Goal: Task Accomplishment & Management: Complete application form

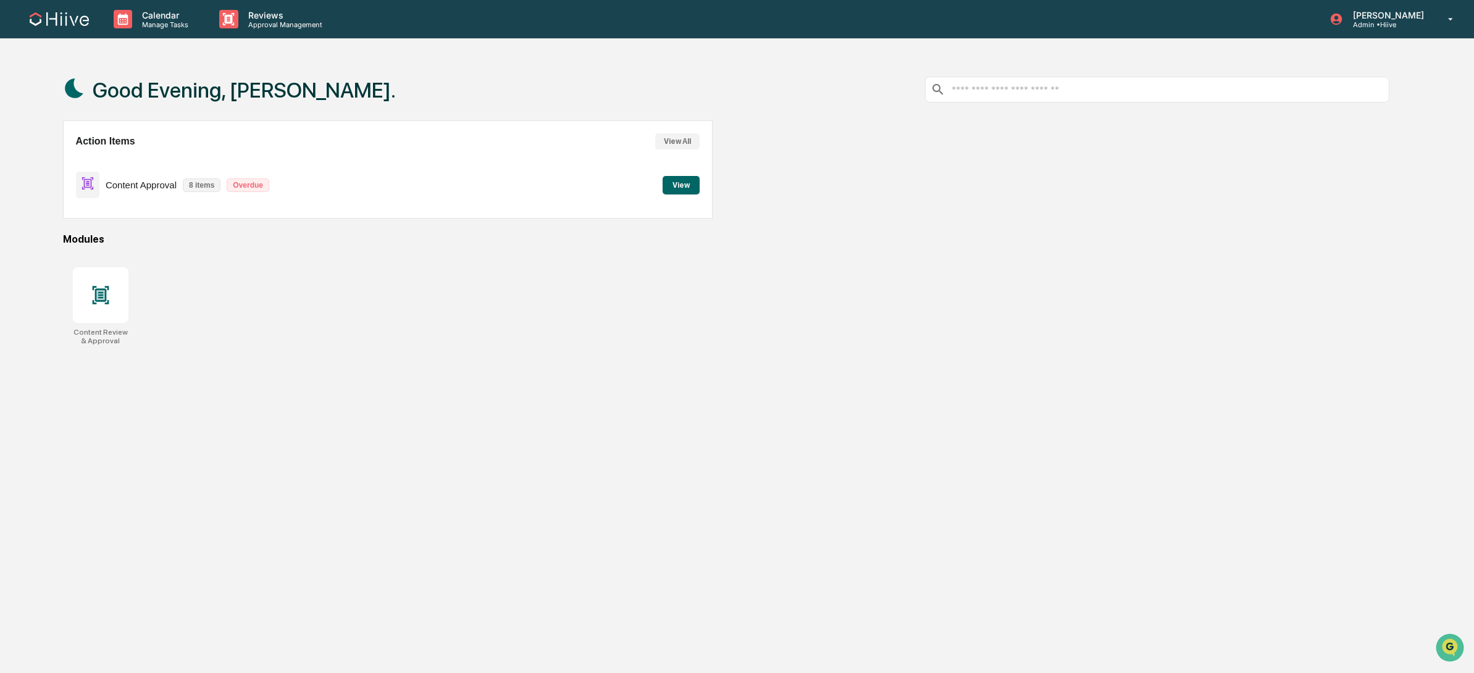
click at [514, 359] on div "Good Evening, Sean. Action Items View All Content Approval 8 items Overdue View…" at bounding box center [725, 395] width 1363 height 673
click at [262, 28] on p "Approval Management" at bounding box center [283, 24] width 90 height 9
click at [360, 69] on li "Content Review & Approval" at bounding box center [311, 62] width 204 height 23
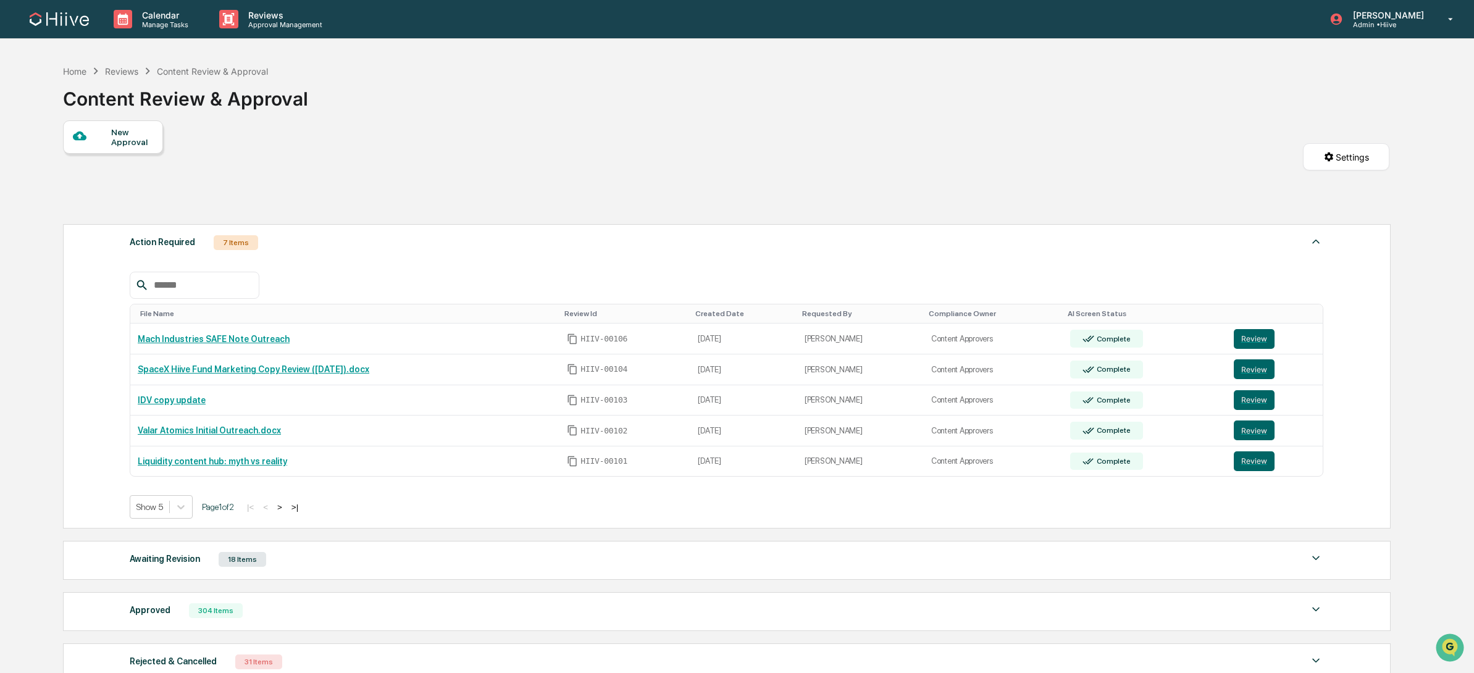
click at [120, 139] on div "New Approval" at bounding box center [131, 137] width 41 height 20
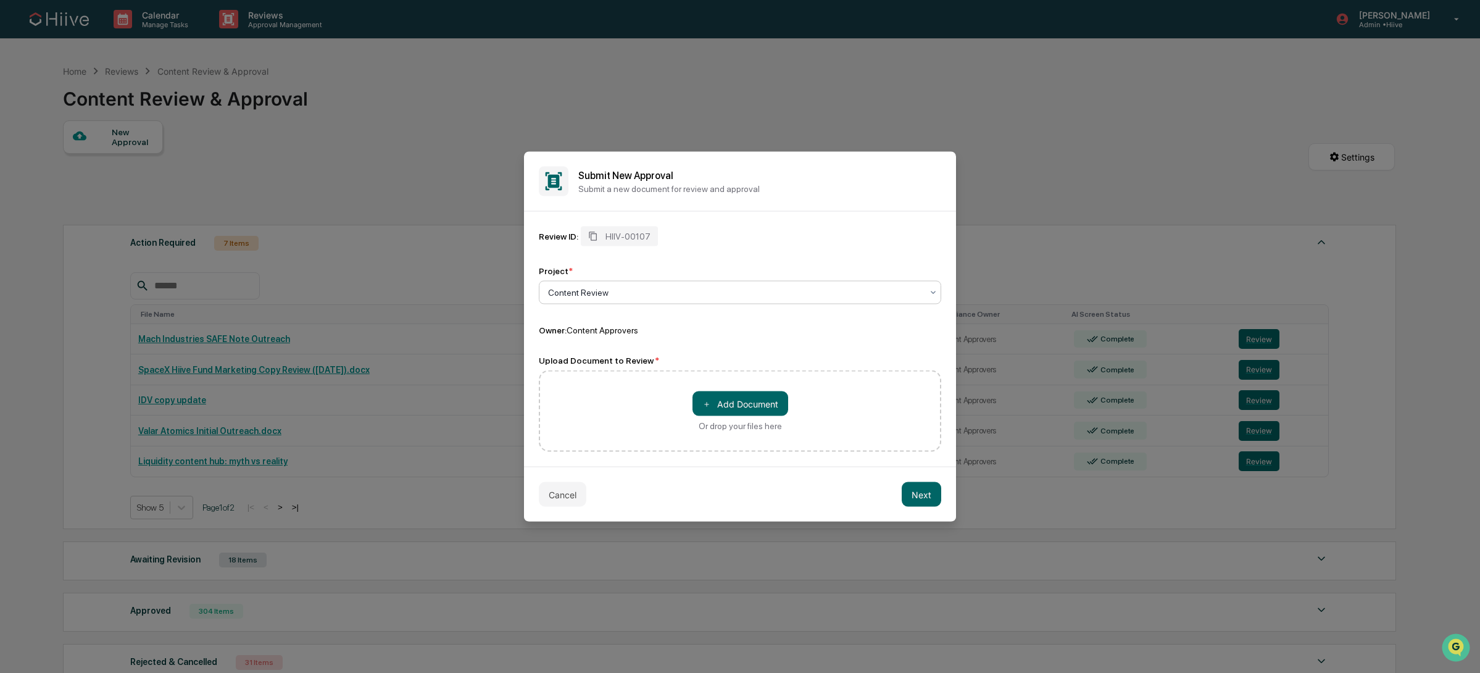
click at [656, 290] on div at bounding box center [735, 292] width 374 height 12
click at [699, 267] on div "Project *" at bounding box center [740, 271] width 402 height 10
click at [723, 401] on button "＋ Add Document" at bounding box center [741, 403] width 96 height 25
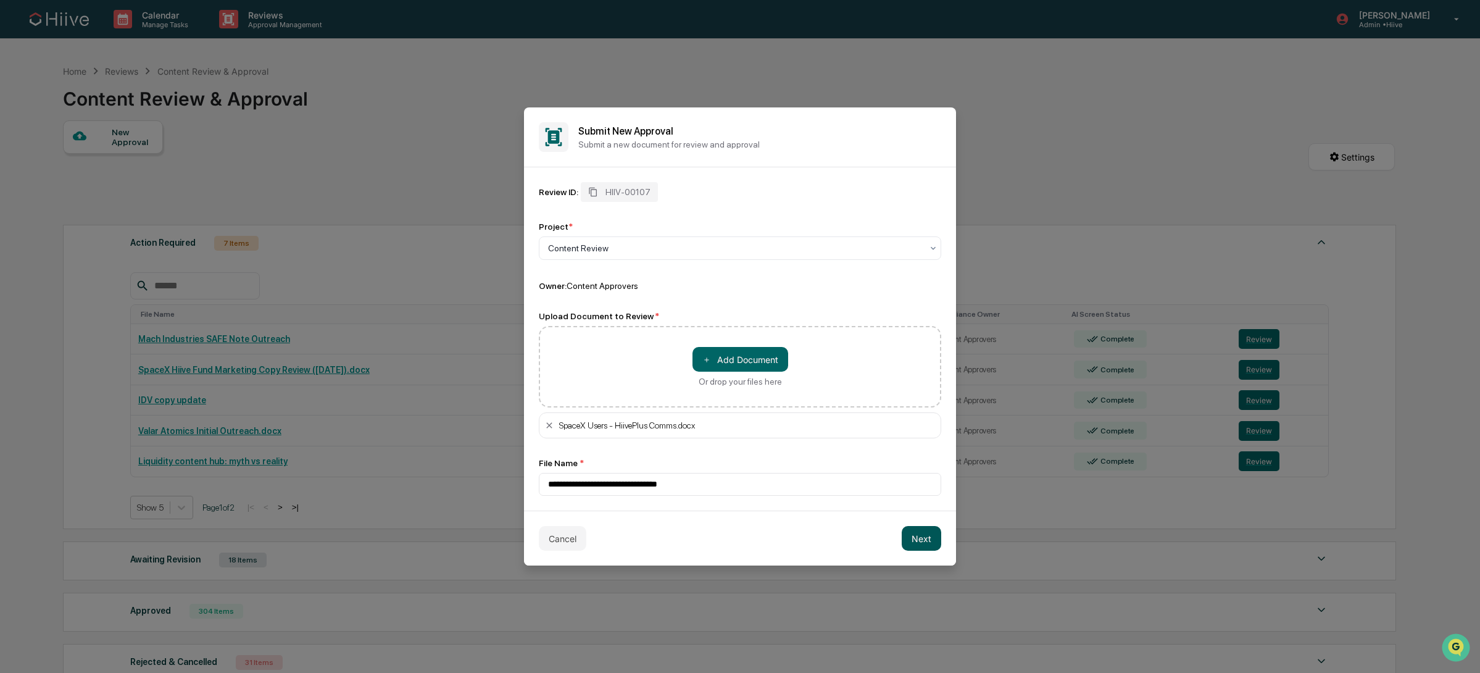
click at [935, 540] on button "Next" at bounding box center [922, 538] width 40 height 25
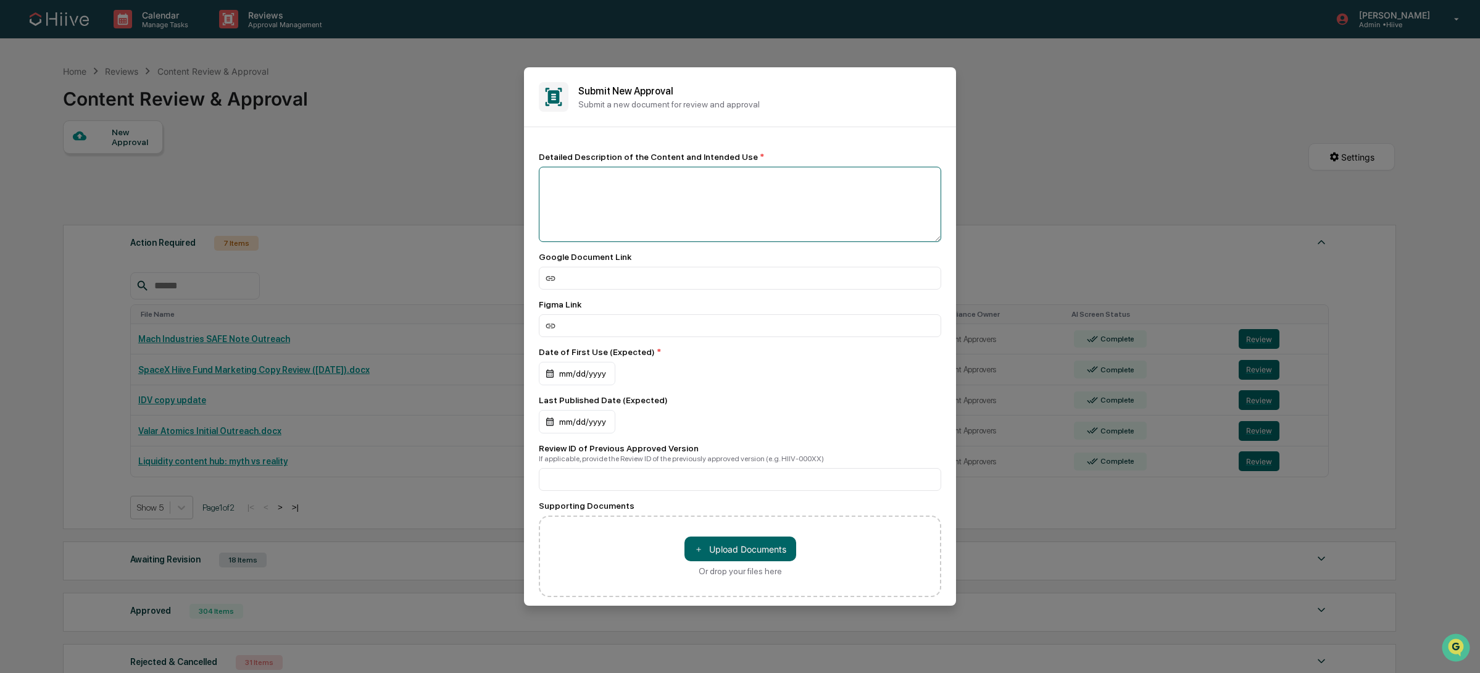
click at [638, 215] on textarea at bounding box center [740, 204] width 402 height 75
type textarea "**********"
click at [753, 280] on input at bounding box center [740, 278] width 402 height 23
paste input "**********"
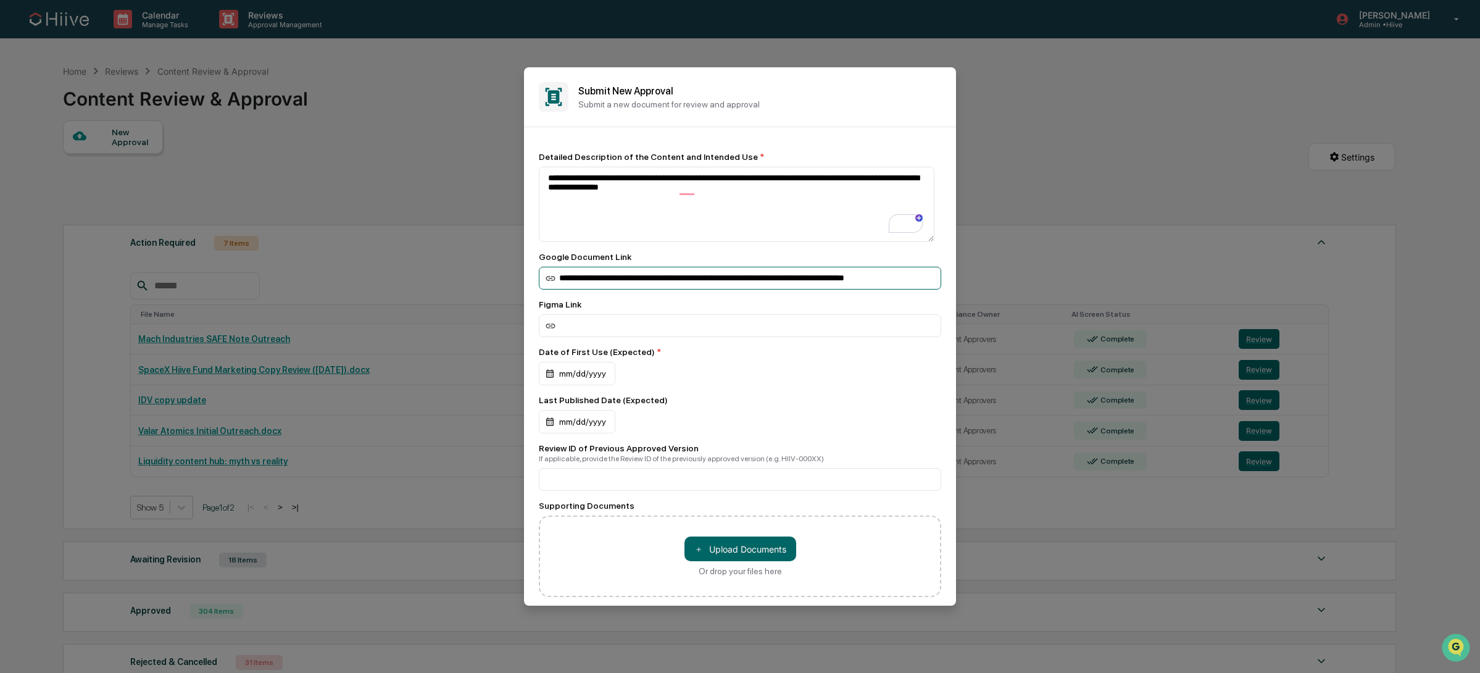
scroll to position [0, 45]
type input "**********"
click at [720, 386] on div "mm/dd/yyyy" at bounding box center [740, 373] width 402 height 23
click at [611, 372] on div "mm/dd/yyyy" at bounding box center [577, 373] width 77 height 23
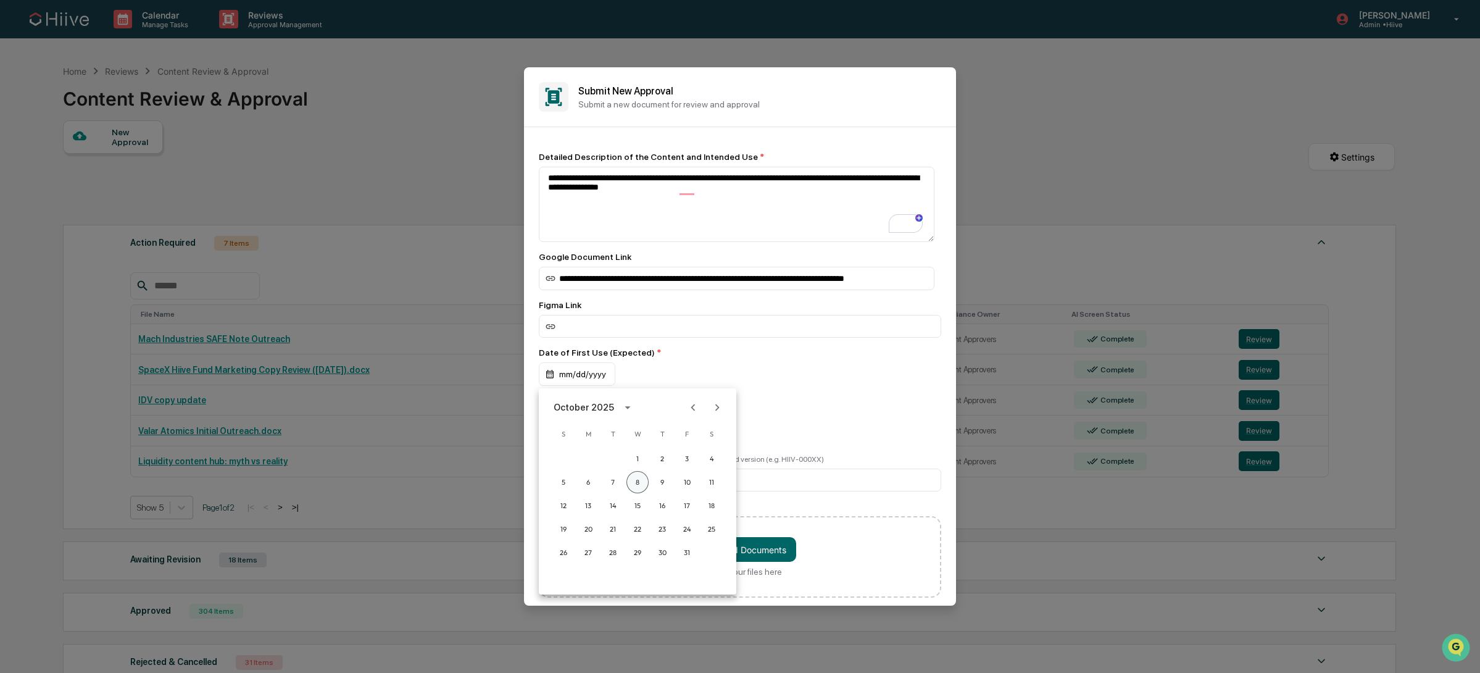
click at [640, 483] on button "8" at bounding box center [638, 482] width 22 height 22
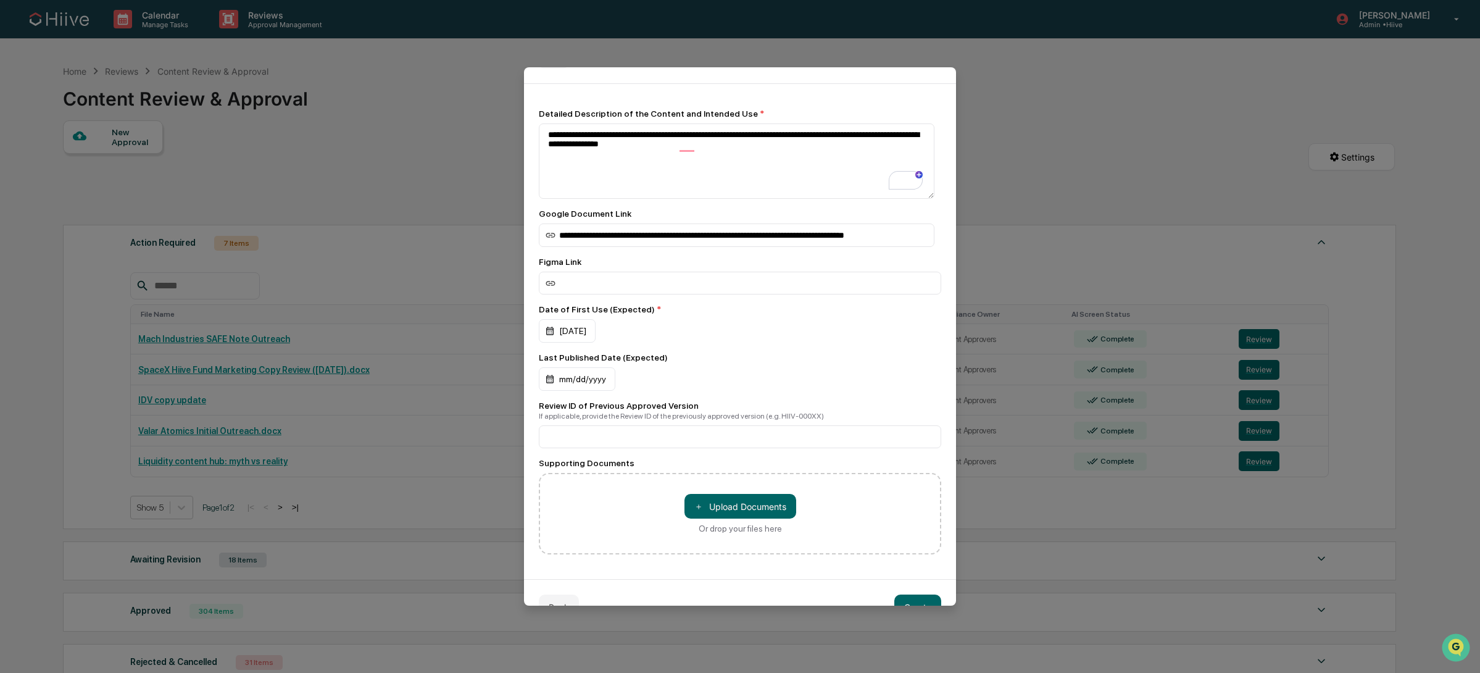
scroll to position [76, 0]
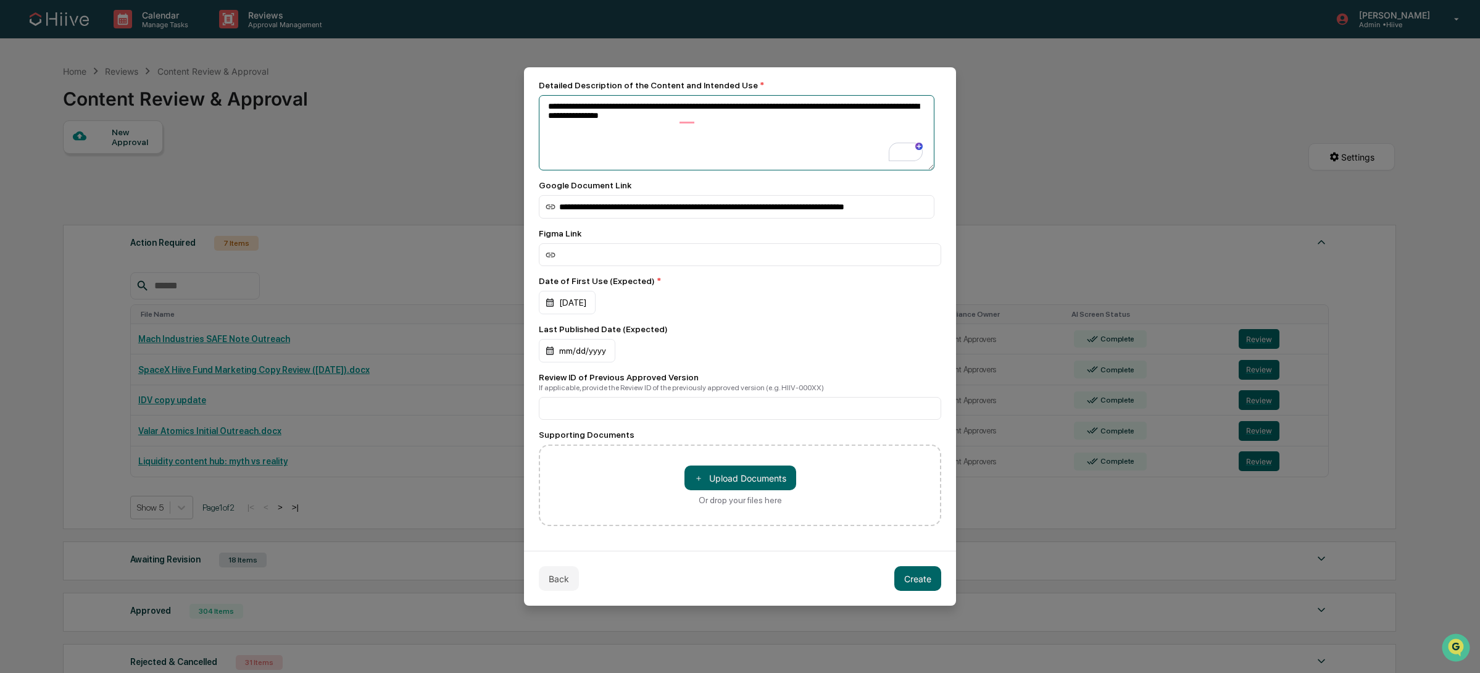
click at [767, 129] on textarea "**********" at bounding box center [737, 132] width 396 height 75
click at [917, 582] on button "Create" at bounding box center [918, 578] width 47 height 25
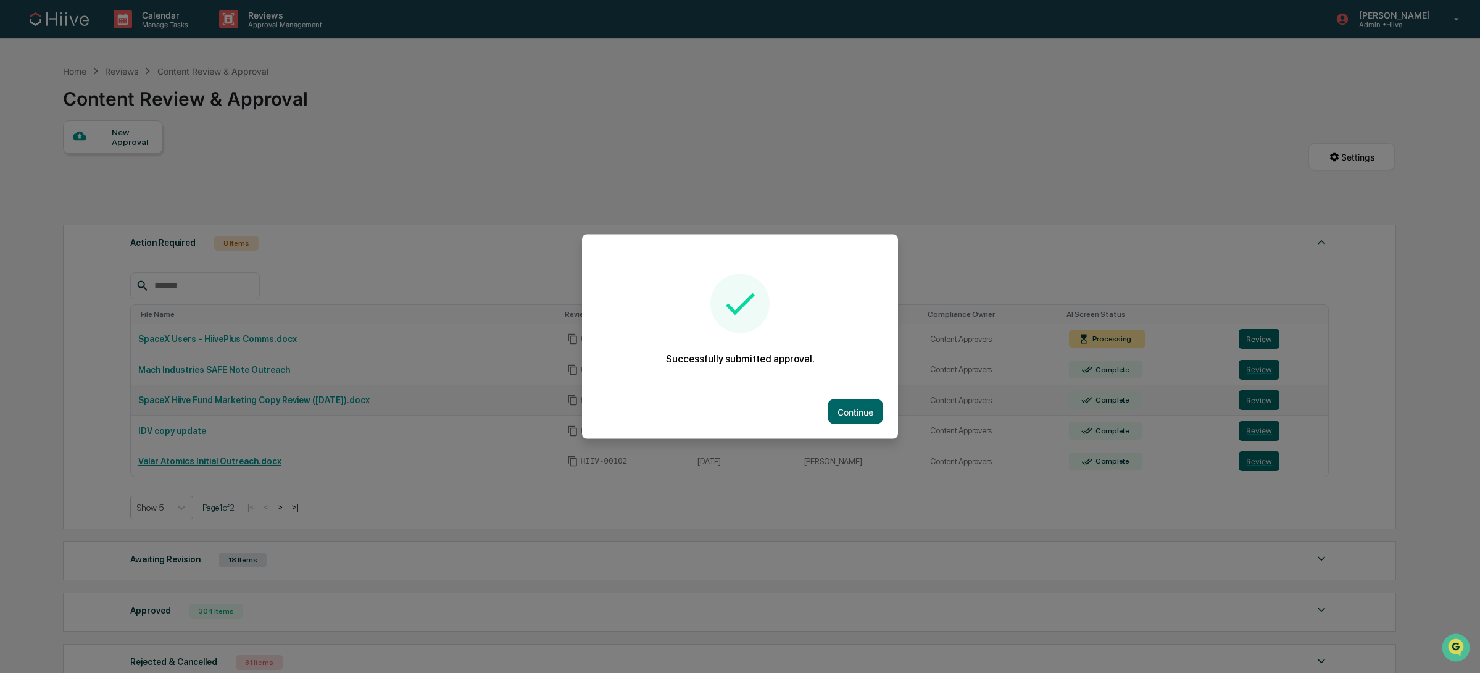
click at [843, 409] on button "Continue" at bounding box center [856, 411] width 56 height 25
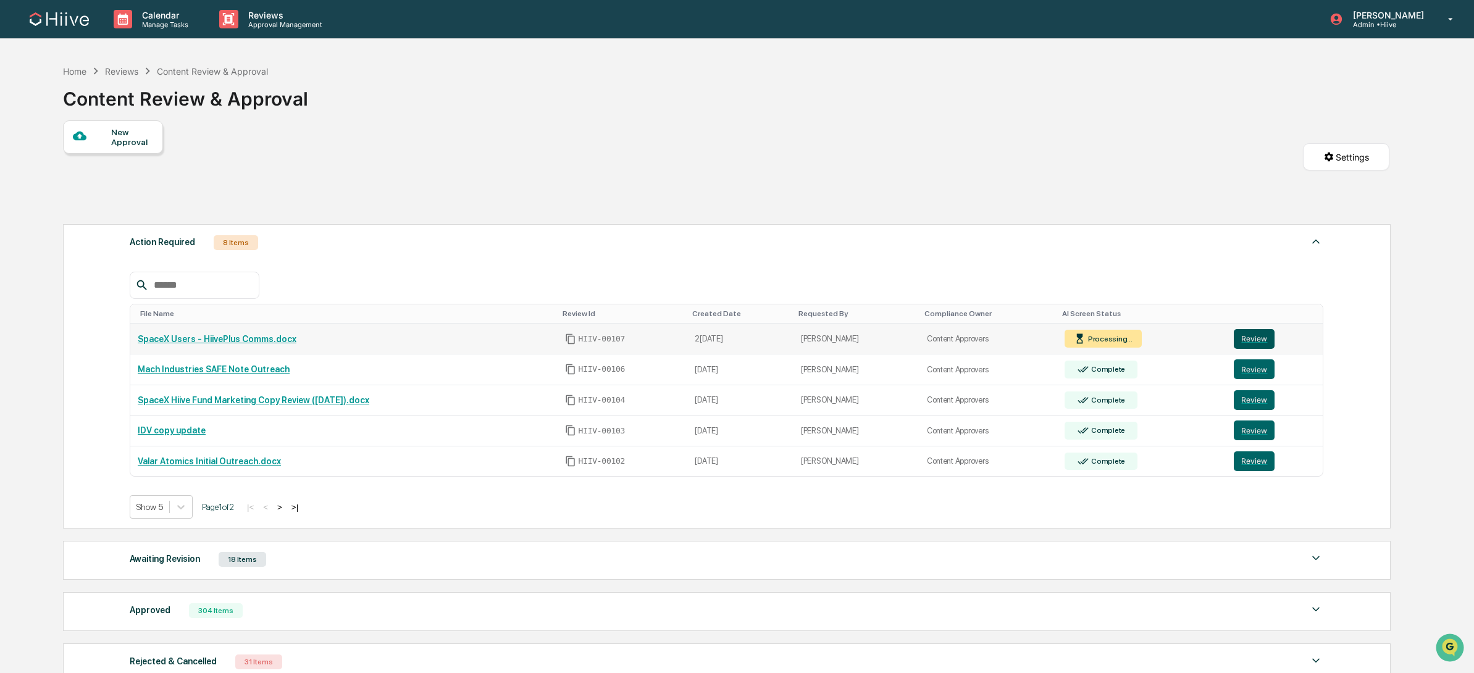
click at [1271, 343] on button "Review" at bounding box center [1253, 339] width 41 height 20
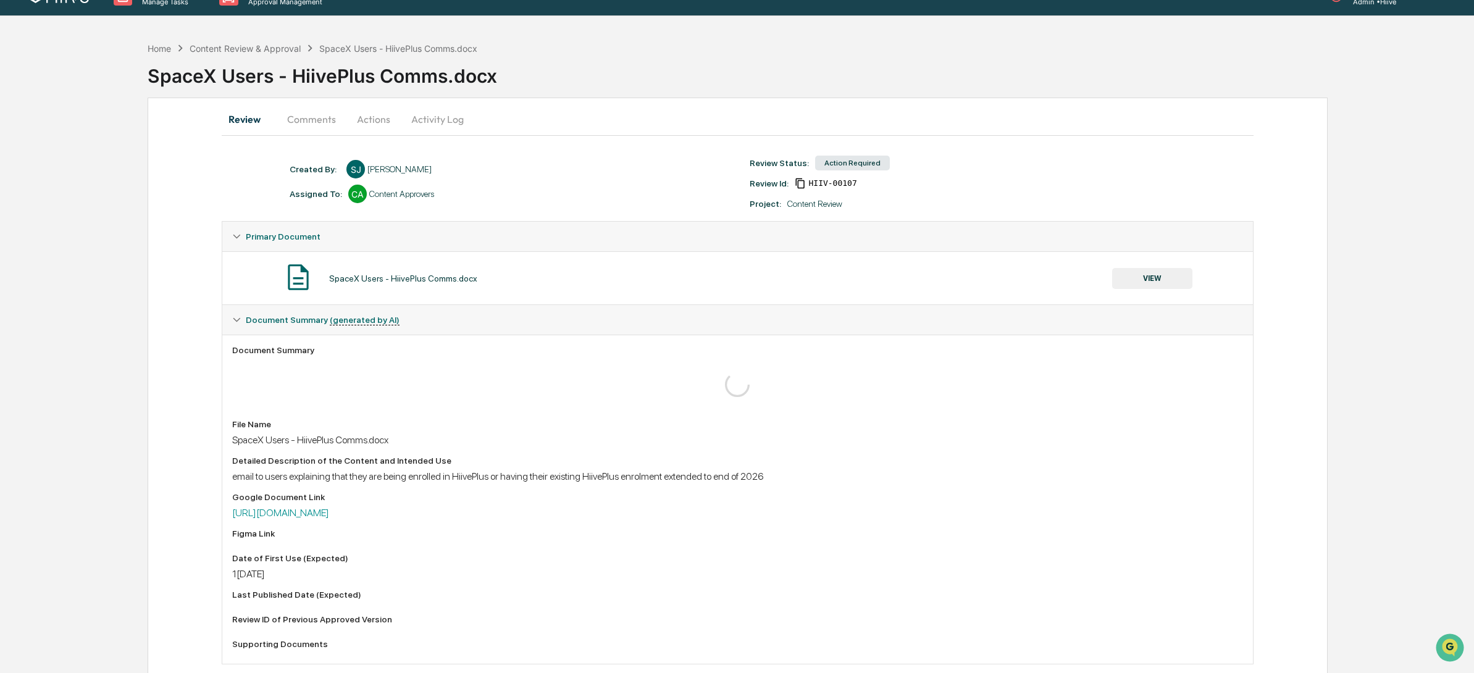
scroll to position [49, 0]
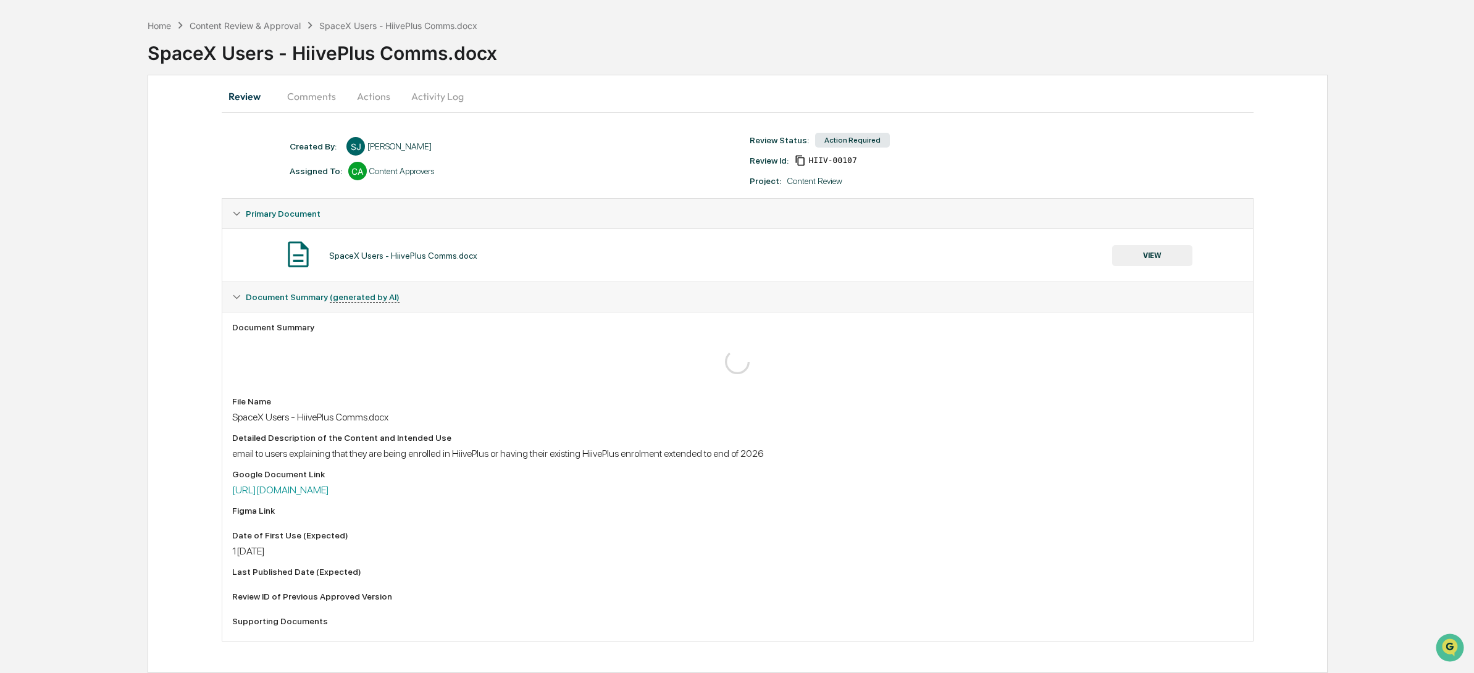
click at [609, 124] on div "Review Comments Actions Activity Log Created By: ‎ ‎ SJ[PERSON_NAME] Assigned T…" at bounding box center [738, 374] width 1180 height 598
click at [381, 91] on button "Actions" at bounding box center [374, 96] width 56 height 30
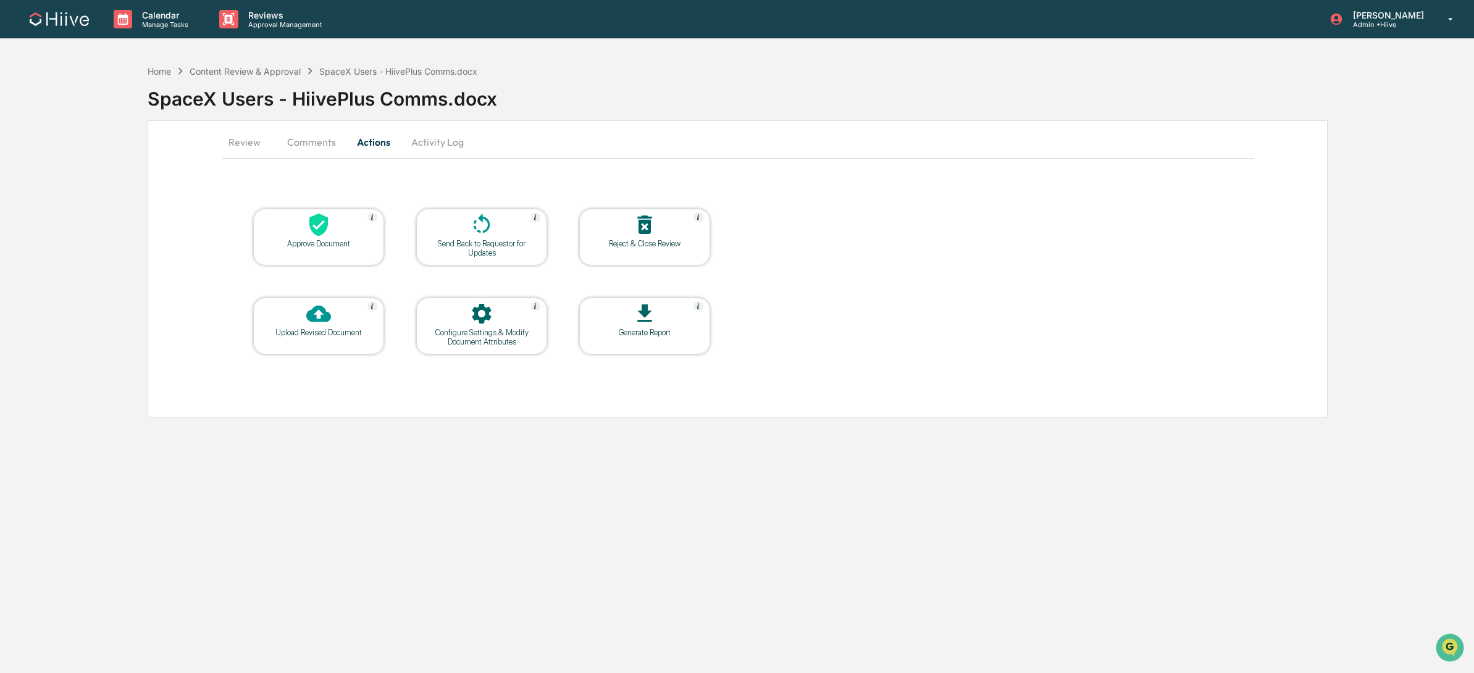
scroll to position [0, 0]
click at [243, 146] on button "Review" at bounding box center [251, 142] width 56 height 30
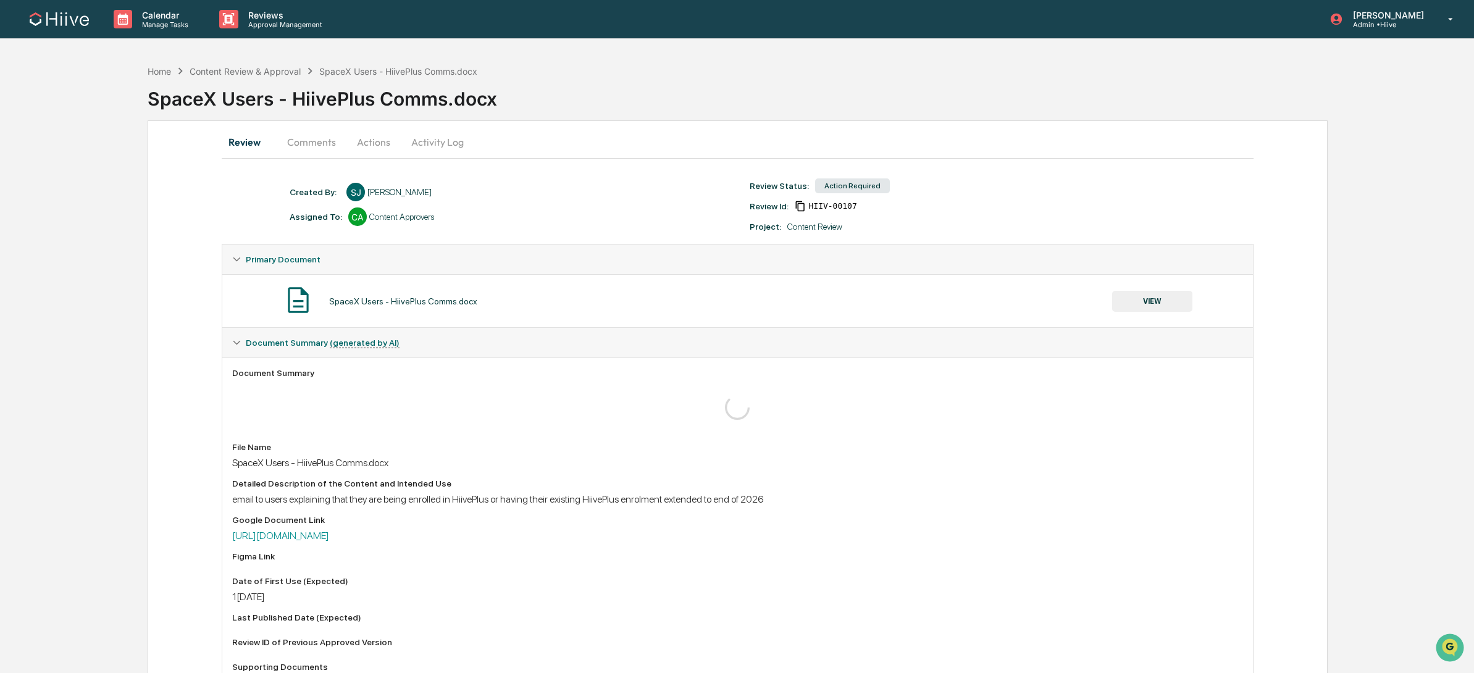
click at [378, 141] on button "Actions" at bounding box center [374, 142] width 56 height 30
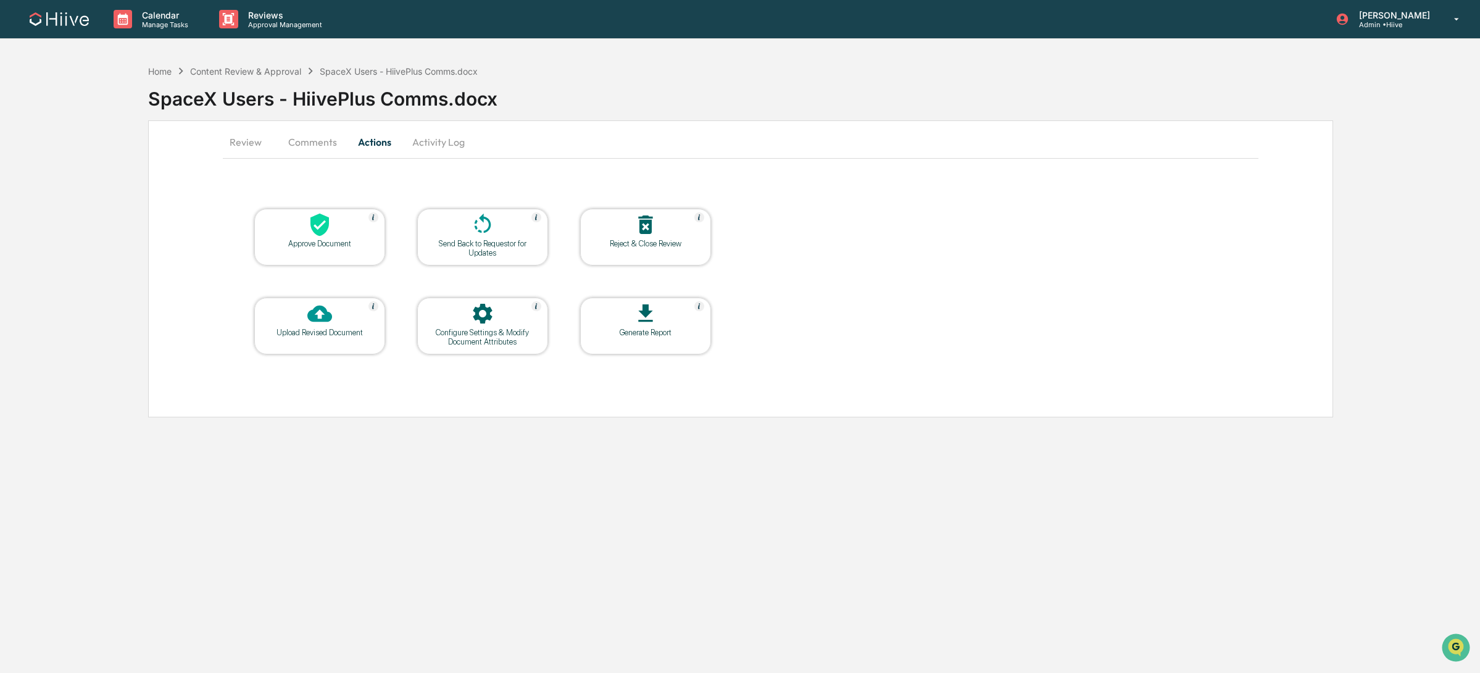
click at [352, 235] on div at bounding box center [319, 225] width 123 height 27
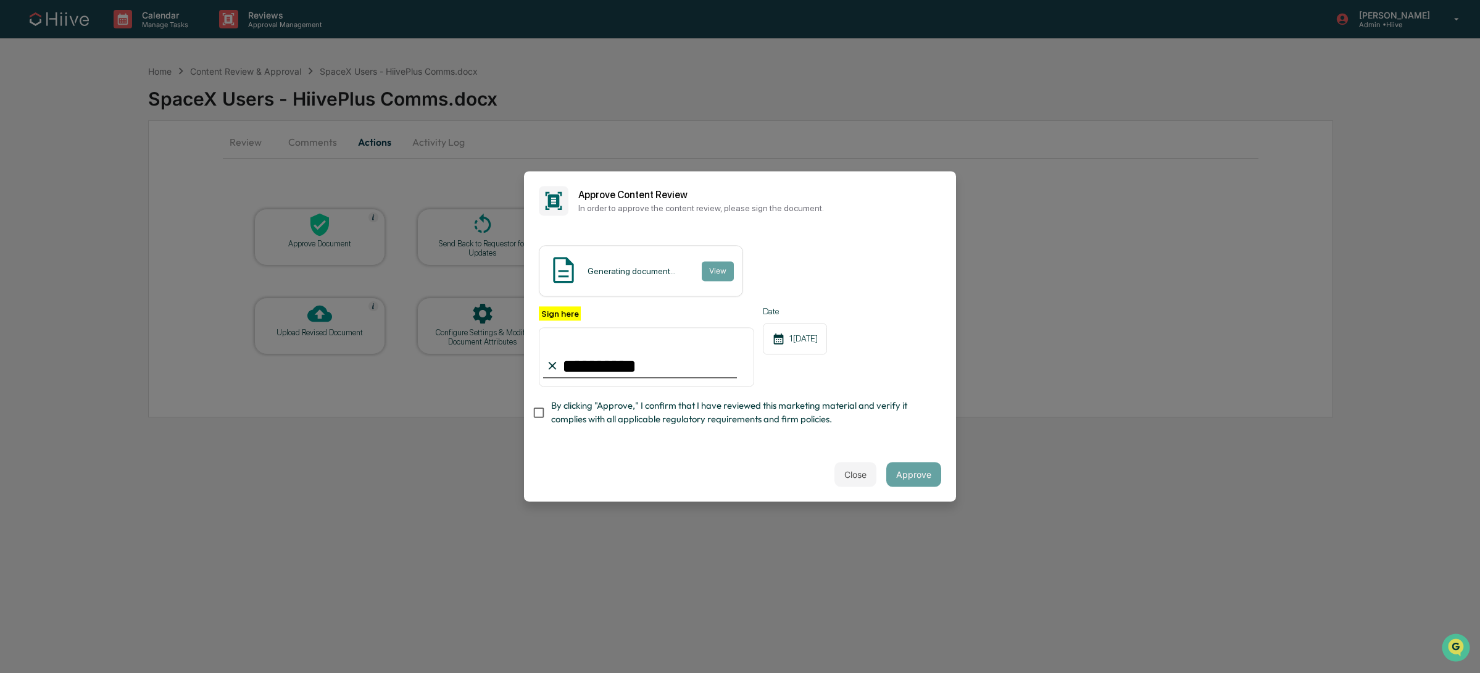
type input "**********"
click at [940, 456] on div "Close Approve" at bounding box center [740, 475] width 432 height 54
click at [916, 473] on button "Approve" at bounding box center [913, 474] width 55 height 25
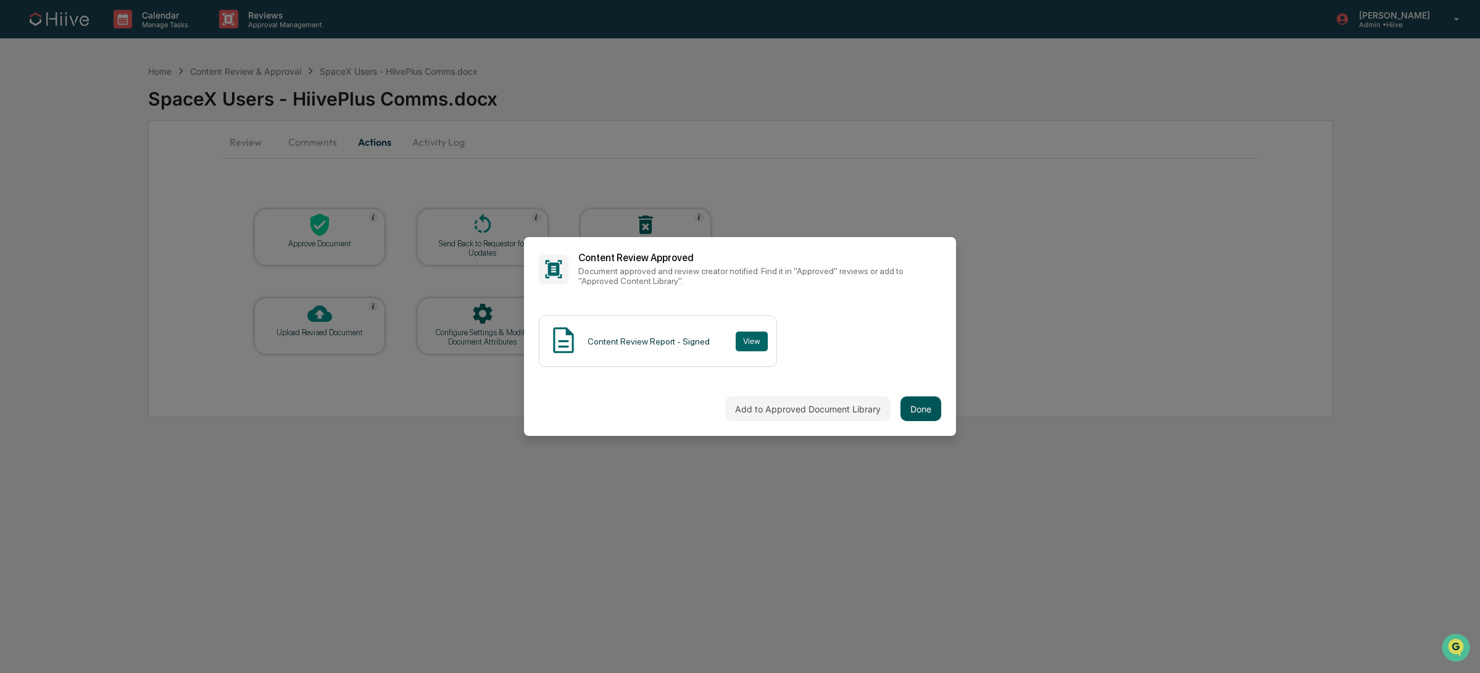
click at [909, 403] on button "Done" at bounding box center [921, 408] width 41 height 25
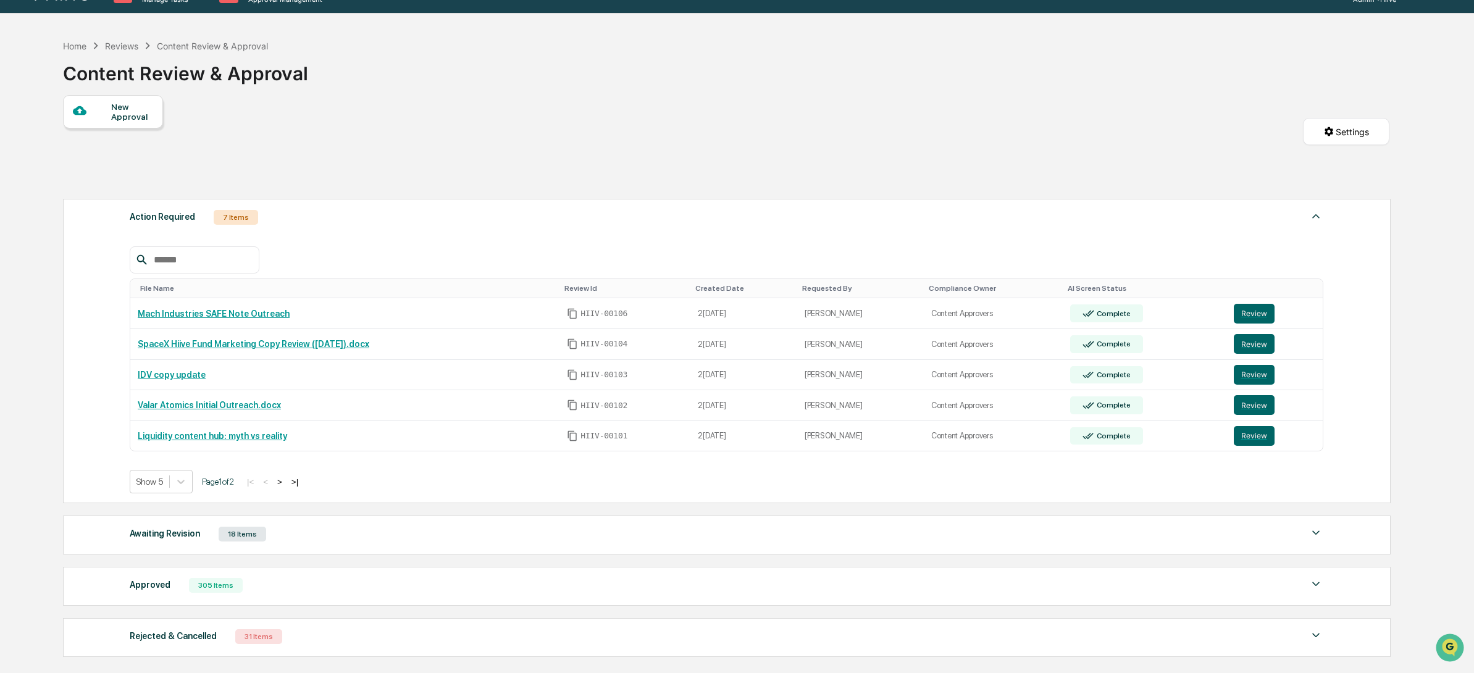
click at [360, 582] on div "Approved 305 Items" at bounding box center [726, 585] width 1193 height 17
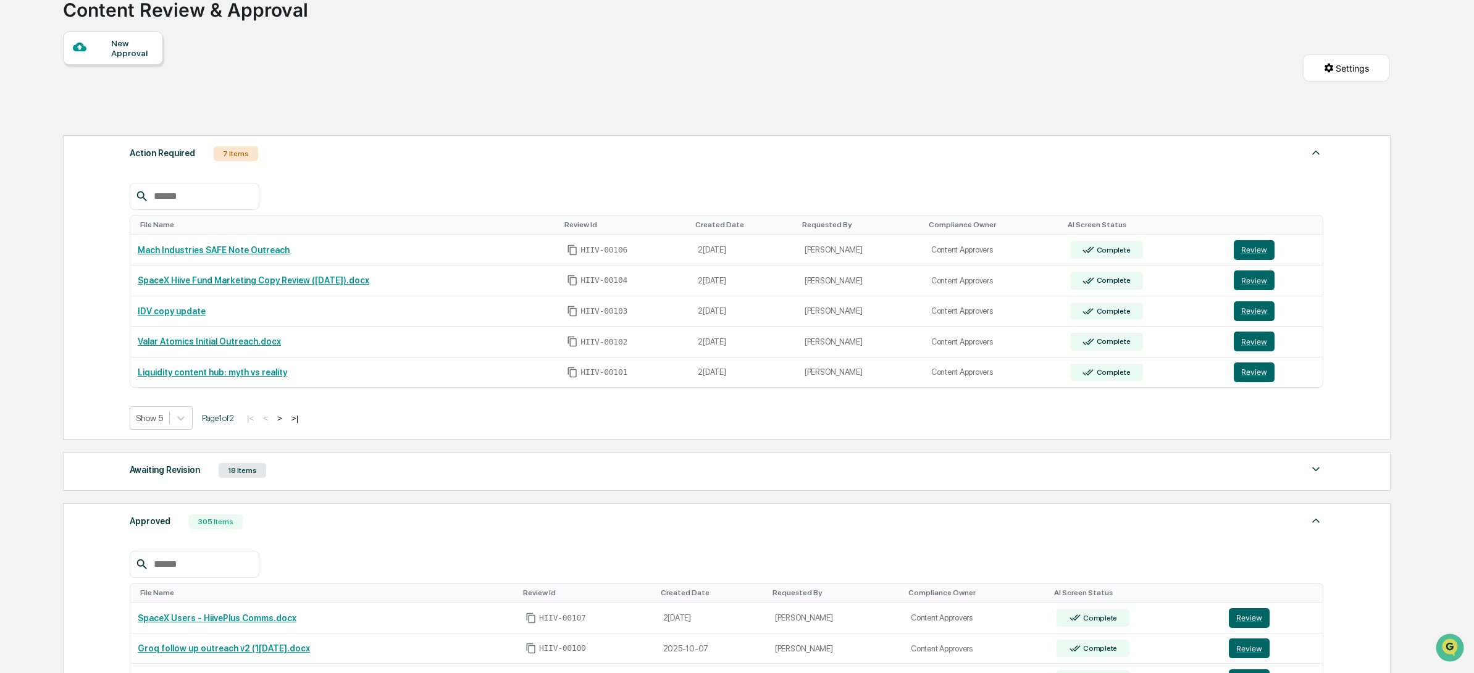
scroll to position [252, 0]
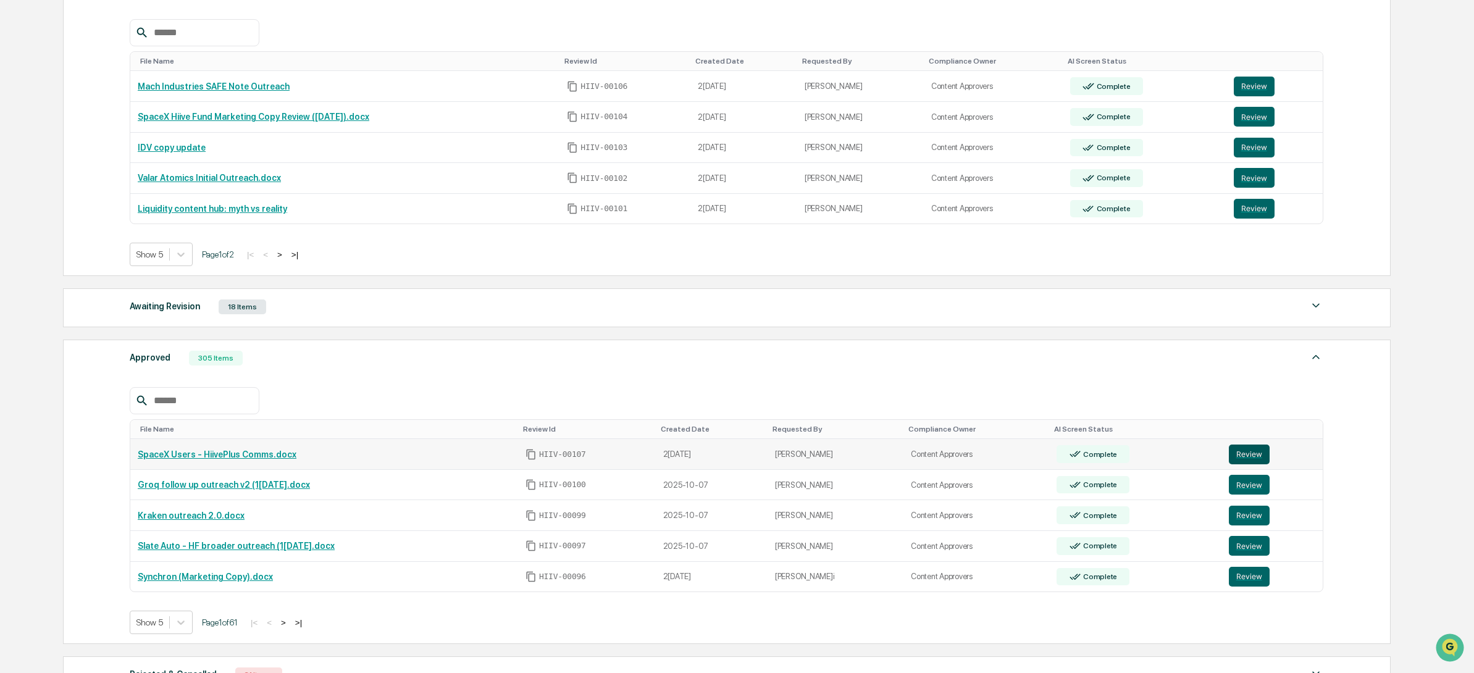
click at [1245, 451] on button "Review" at bounding box center [1248, 454] width 41 height 20
